Goal: Navigation & Orientation: Find specific page/section

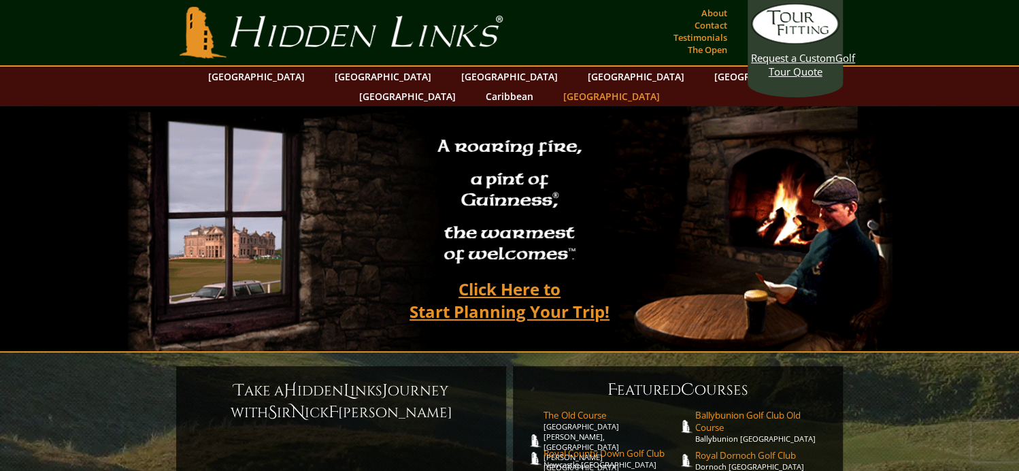
click at [667, 86] on link "[GEOGRAPHIC_DATA]" at bounding box center [612, 96] width 110 height 20
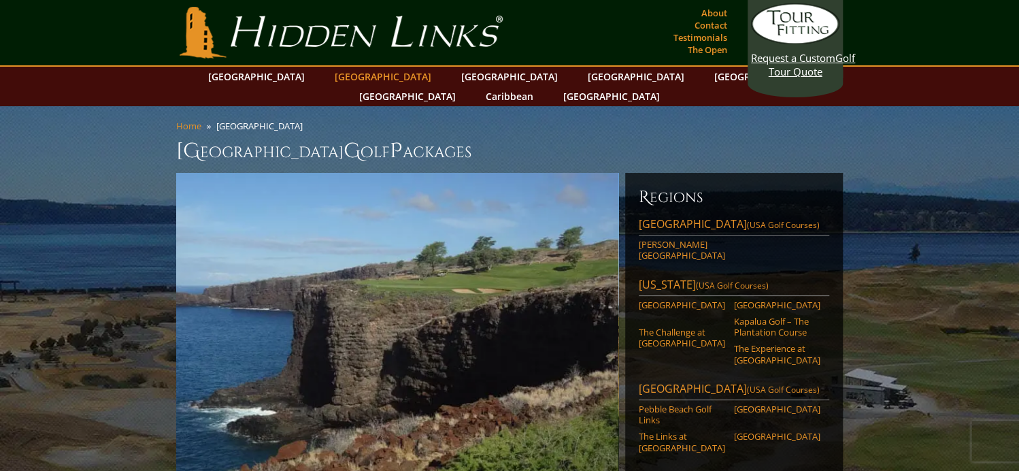
click at [348, 80] on link "[GEOGRAPHIC_DATA]" at bounding box center [383, 77] width 110 height 20
